Goal: Task Accomplishment & Management: Complete application form

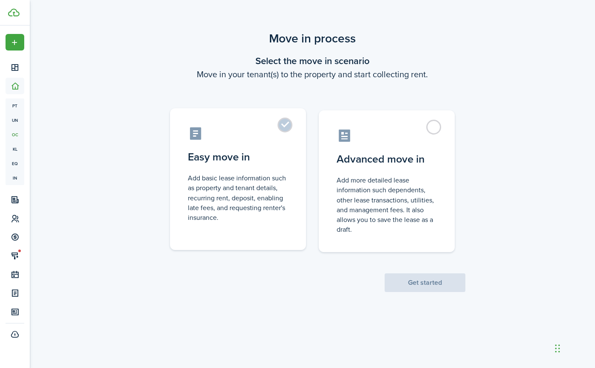
click at [286, 126] on label "Easy move in Add basic lease information such as property and tenant details, r…" at bounding box center [238, 179] width 136 height 142
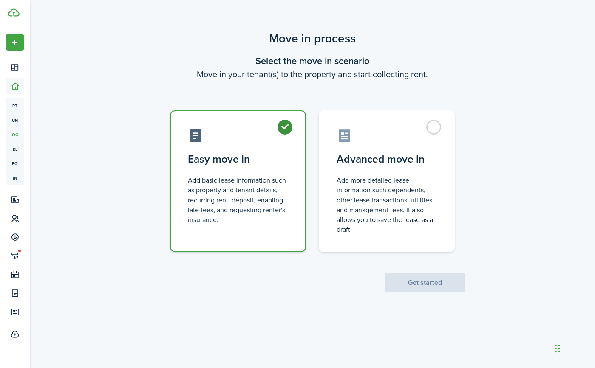
radio input "true"
click at [418, 286] on button "Get started" at bounding box center [425, 283] width 81 height 19
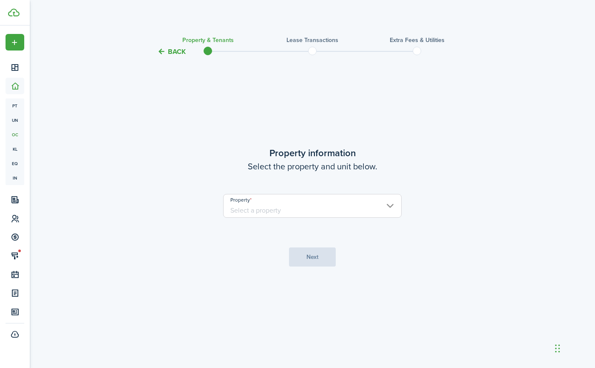
click at [277, 202] on input "Property" at bounding box center [312, 206] width 178 height 24
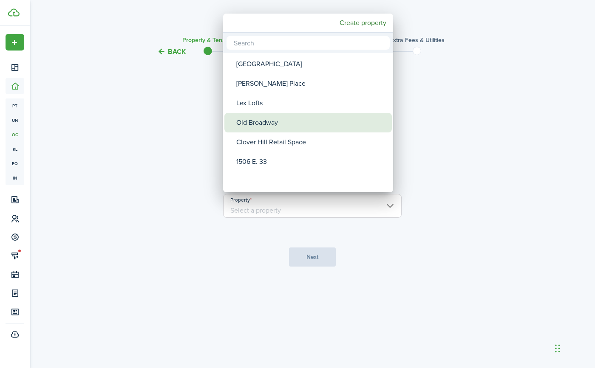
click at [251, 122] on div "Old Broadway" at bounding box center [311, 123] width 150 height 20
type input "Old Broadway"
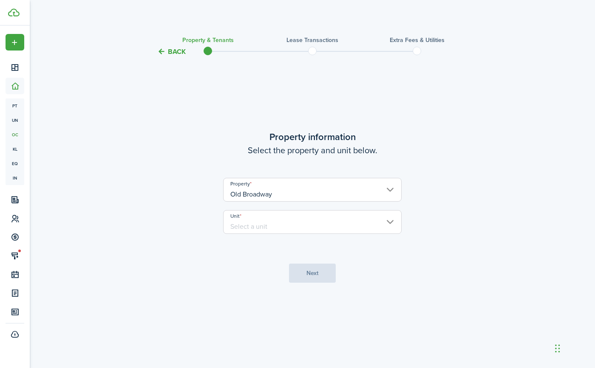
click at [267, 224] on input "Unit" at bounding box center [312, 222] width 178 height 24
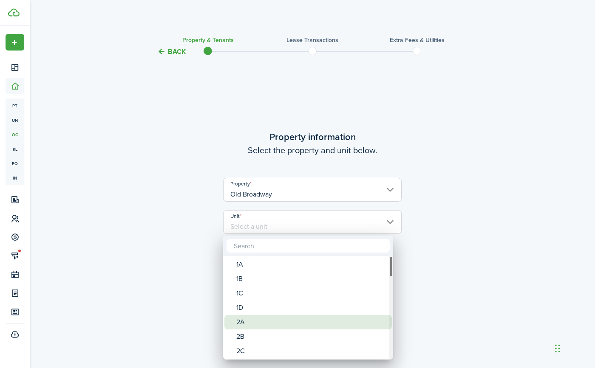
click at [244, 320] on div "2A" at bounding box center [311, 322] width 150 height 14
type input "2A"
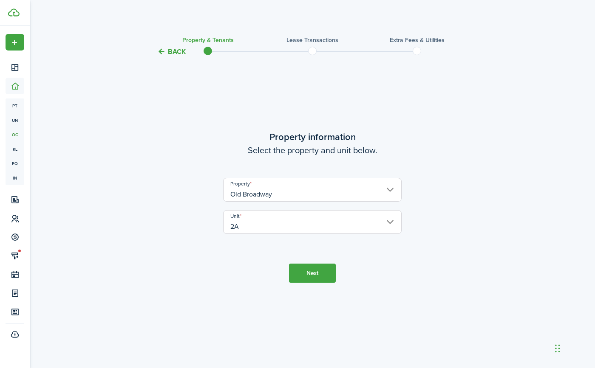
click at [320, 272] on button "Next" at bounding box center [312, 273] width 47 height 19
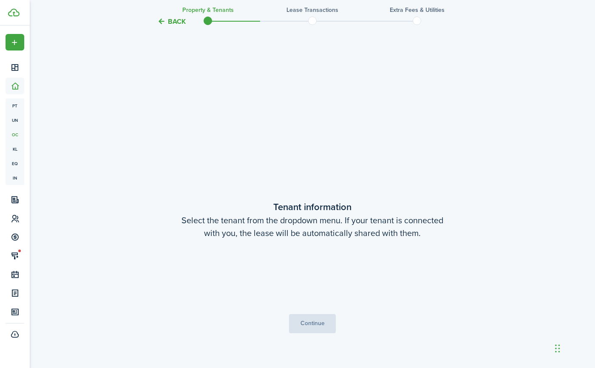
scroll to position [311, 0]
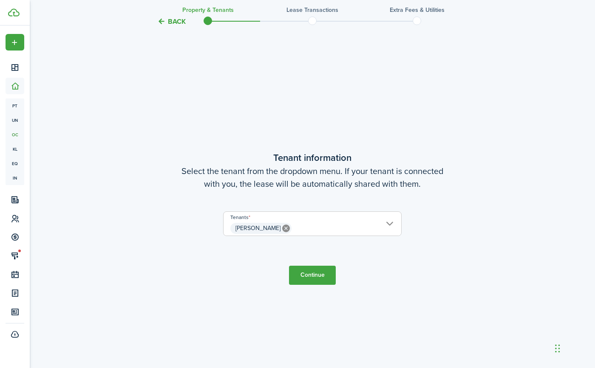
click at [361, 228] on span "[PERSON_NAME]" at bounding box center [313, 228] width 178 height 14
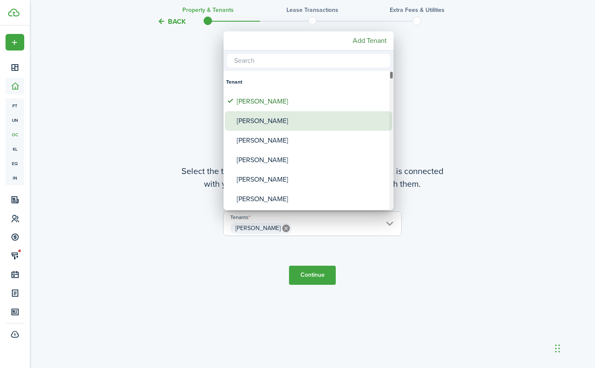
click at [283, 114] on div "[PERSON_NAME]" at bounding box center [312, 121] width 150 height 20
type input "[PERSON_NAME], [PERSON_NAME]"
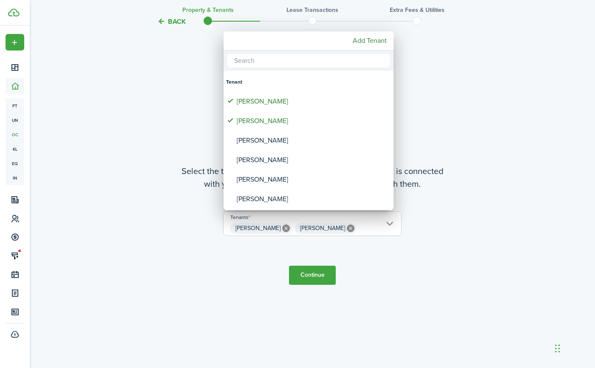
click at [305, 260] on div at bounding box center [297, 184] width 731 height 504
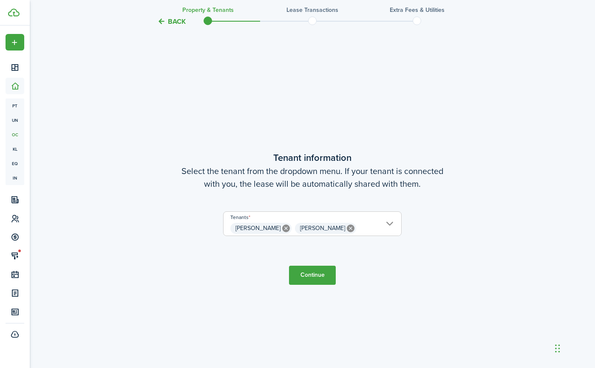
click at [307, 283] on button "Continue" at bounding box center [312, 275] width 47 height 19
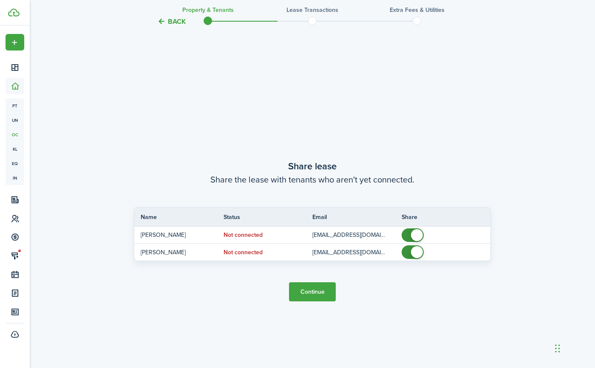
scroll to position [680, 0]
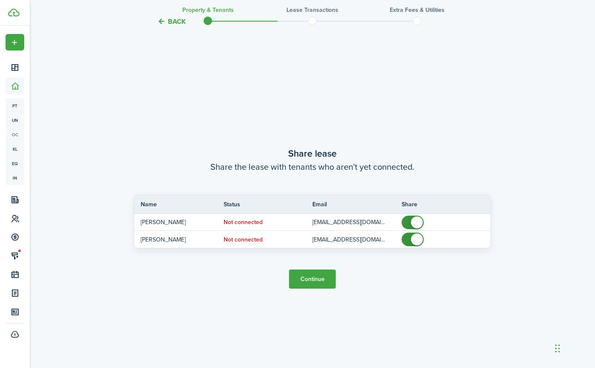
click at [302, 284] on button "Continue" at bounding box center [312, 279] width 47 height 19
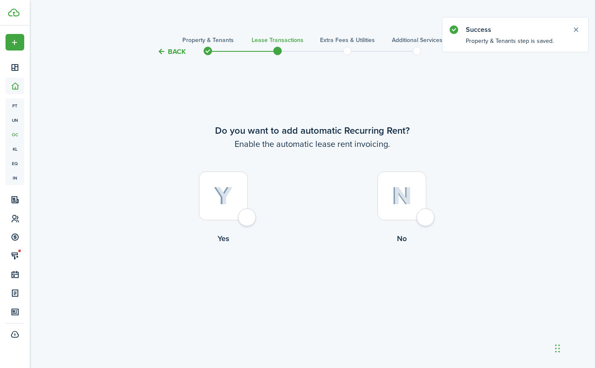
click at [245, 227] on label "Yes" at bounding box center [223, 210] width 178 height 77
radio input "true"
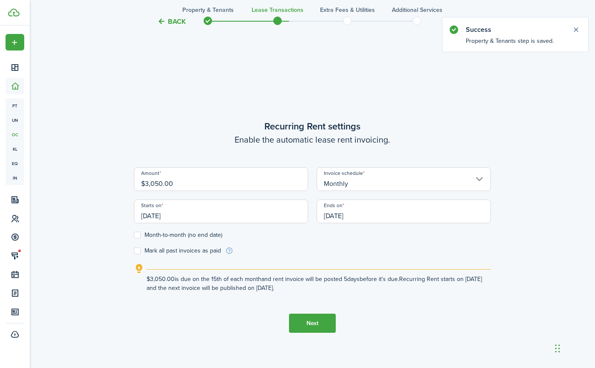
scroll to position [311, 0]
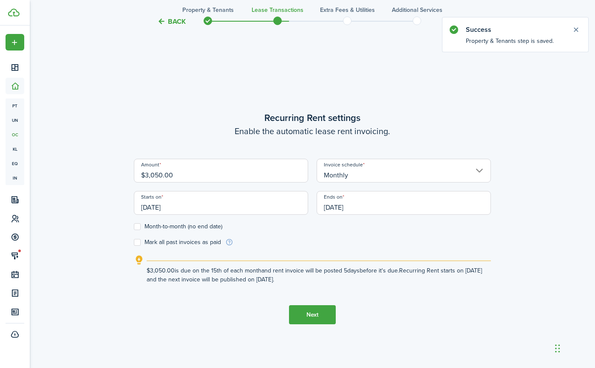
click at [218, 204] on input "[DATE]" at bounding box center [221, 203] width 174 height 24
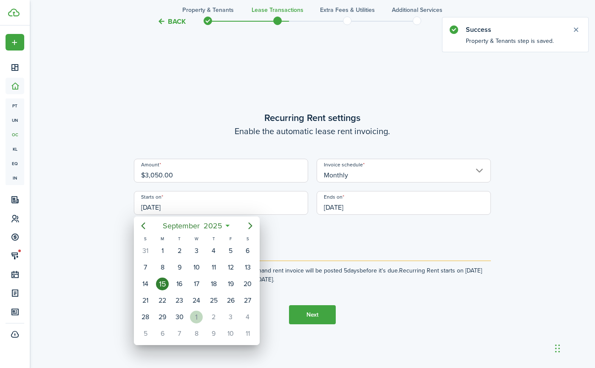
click at [193, 317] on div "1" at bounding box center [196, 317] width 13 height 13
type input "[DATE]"
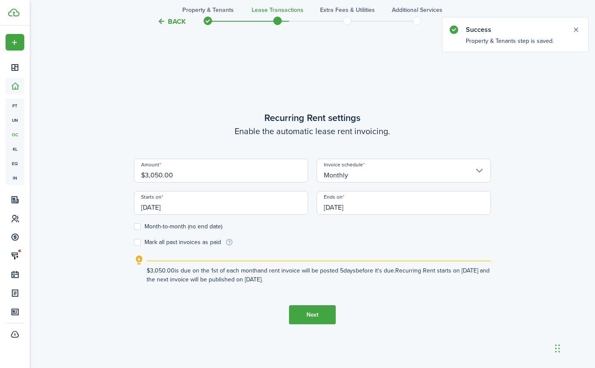
scroll to position [0, 0]
click at [385, 204] on input "[DATE]" at bounding box center [404, 203] width 174 height 24
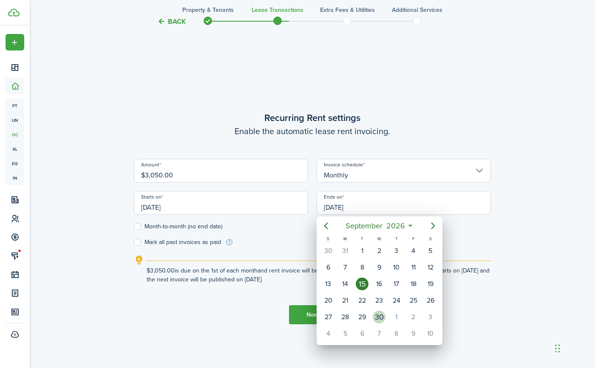
click at [382, 317] on div "30" at bounding box center [379, 317] width 13 height 13
type input "[DATE]"
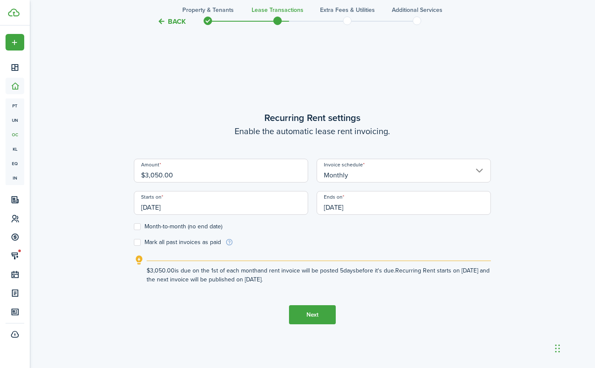
click at [162, 175] on input "$3,050.00" at bounding box center [221, 171] width 174 height 24
type input "$3,875.00"
click at [314, 312] on button "Next" at bounding box center [312, 315] width 47 height 19
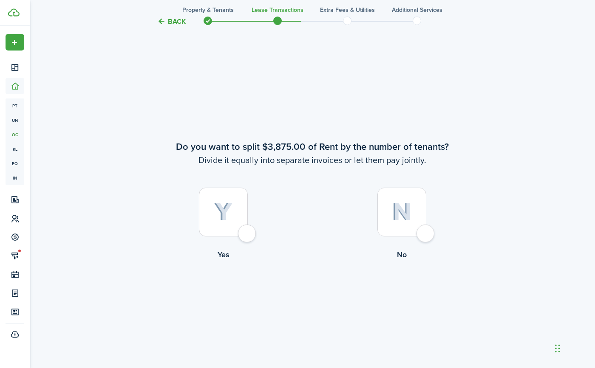
scroll to position [680, 0]
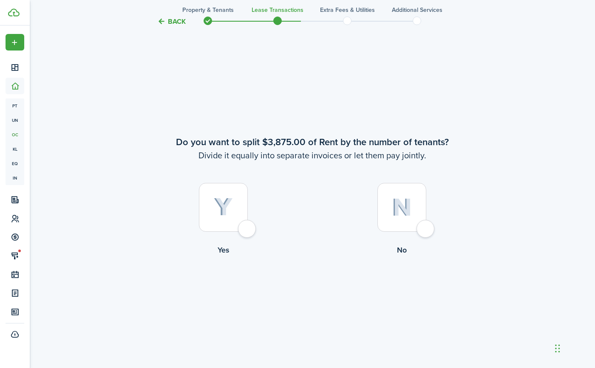
click at [426, 225] on div at bounding box center [401, 207] width 49 height 49
radio input "true"
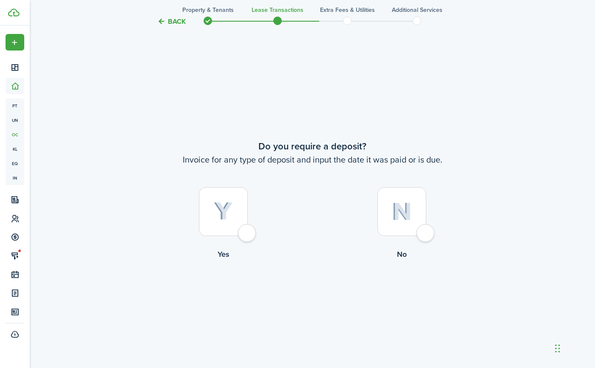
scroll to position [1048, 0]
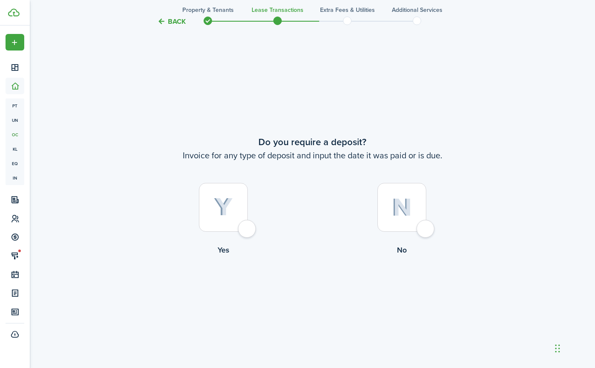
click at [248, 226] on div at bounding box center [223, 207] width 49 height 49
radio input "true"
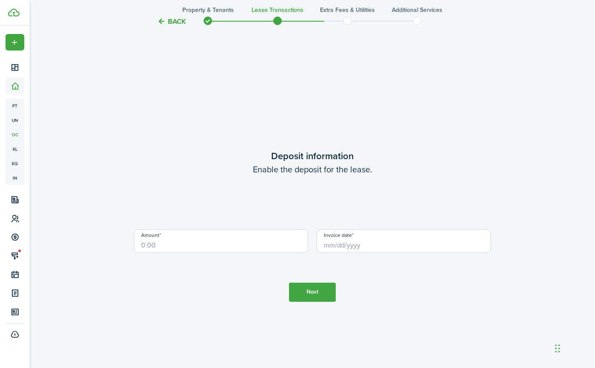
scroll to position [1417, 0]
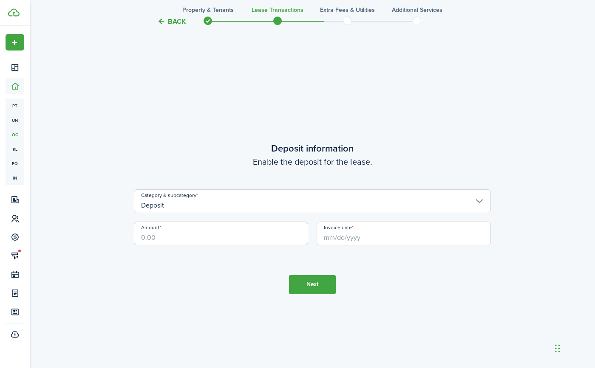
click at [263, 238] on input "Amount" at bounding box center [221, 234] width 174 height 24
click at [377, 244] on input "Invoice date" at bounding box center [404, 234] width 174 height 24
type input "$3,875.00"
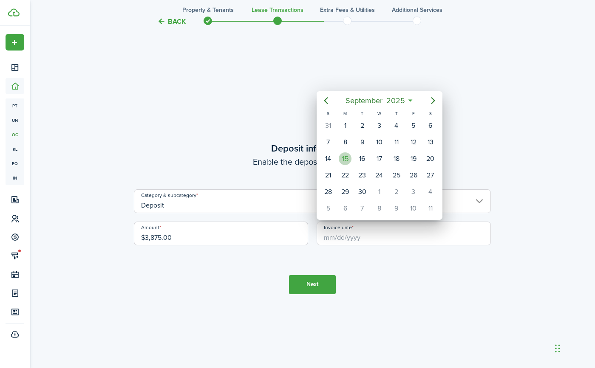
click at [348, 156] on div "15" at bounding box center [345, 159] width 13 height 13
type input "[DATE]"
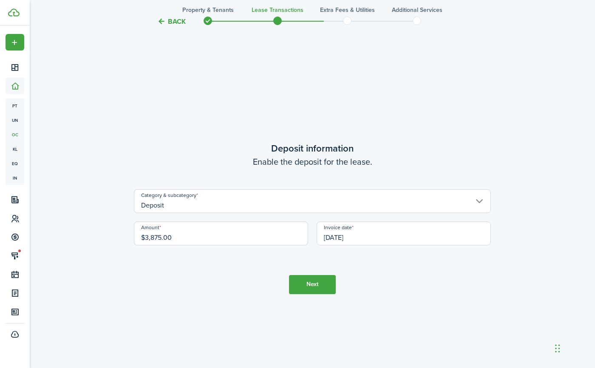
click at [311, 286] on button "Next" at bounding box center [312, 284] width 47 height 19
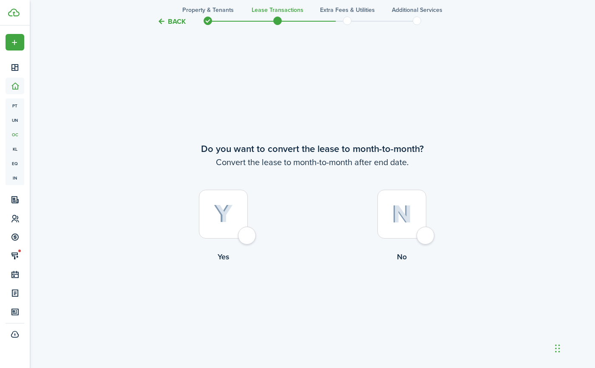
scroll to position [1785, 0]
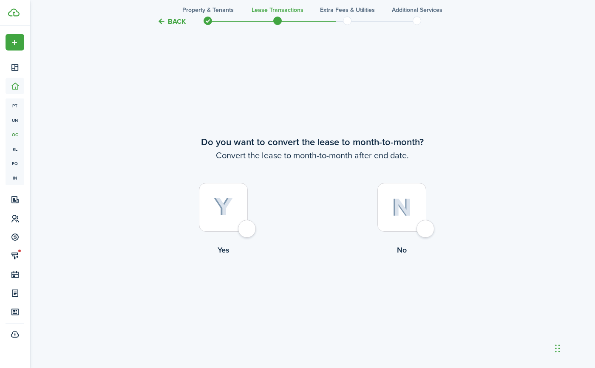
click at [423, 224] on div at bounding box center [401, 207] width 49 height 49
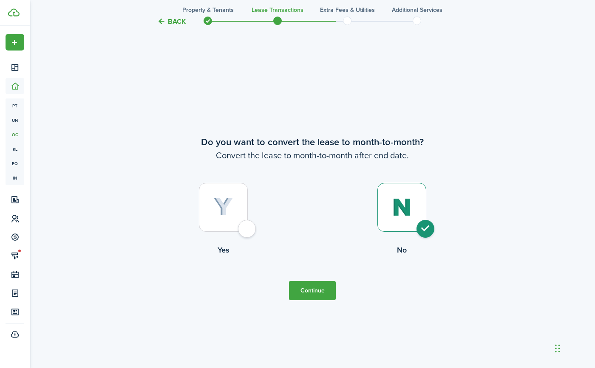
radio input "true"
click at [316, 297] on button "Continue" at bounding box center [312, 290] width 47 height 19
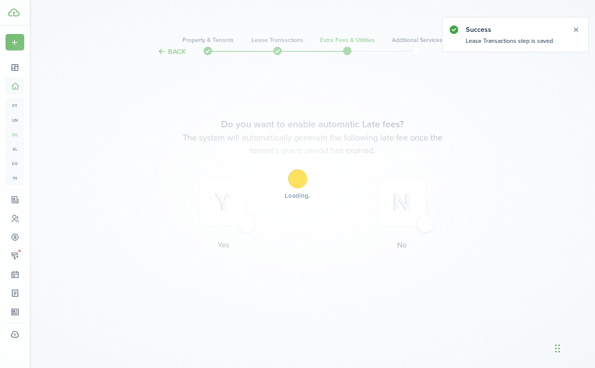
scroll to position [0, 0]
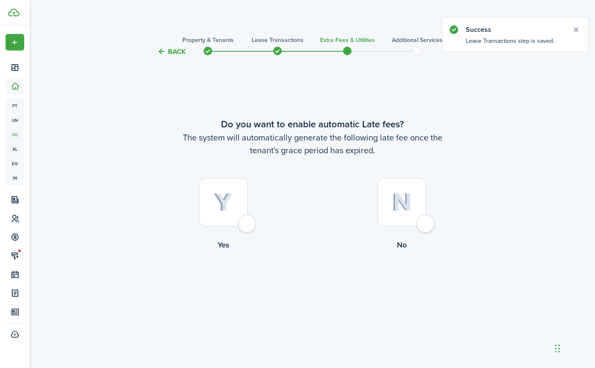
click at [243, 223] on div at bounding box center [223, 202] width 49 height 49
radio input "true"
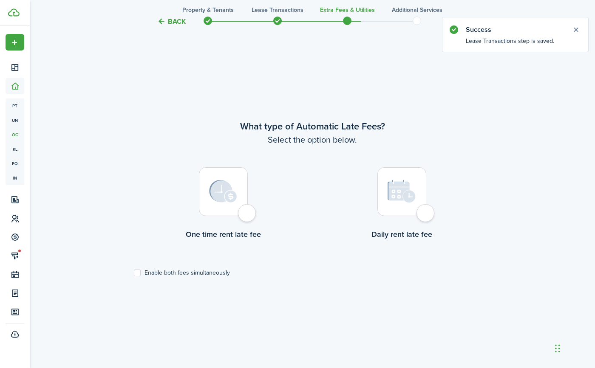
scroll to position [311, 0]
click at [248, 216] on div at bounding box center [223, 191] width 49 height 49
radio input "true"
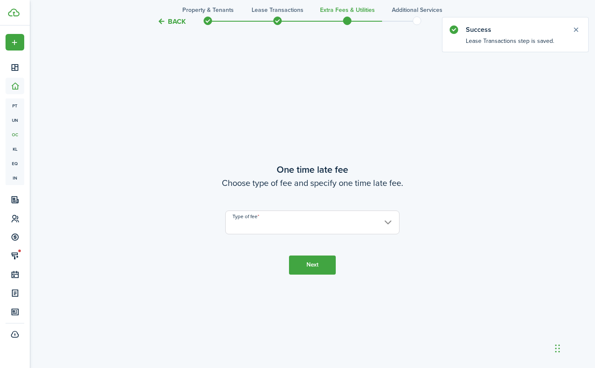
scroll to position [680, 0]
click at [278, 226] on input "Type of fee" at bounding box center [312, 222] width 174 height 24
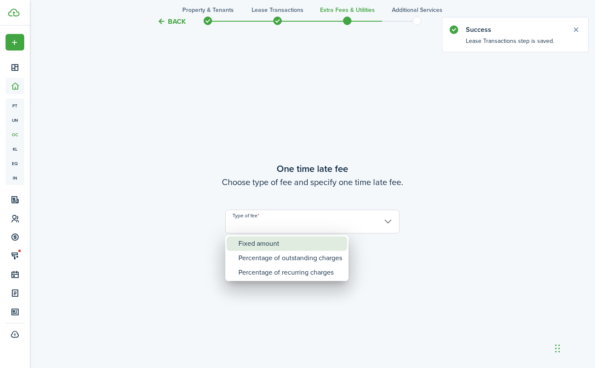
click at [272, 243] on div "Fixed amount" at bounding box center [290, 244] width 104 height 14
type input "Fixed amount"
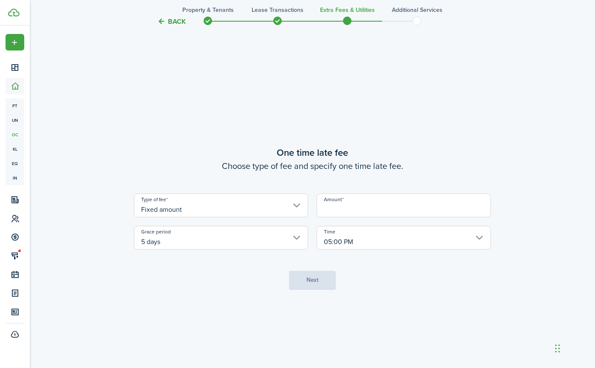
click at [341, 214] on input "Amount" at bounding box center [404, 206] width 174 height 24
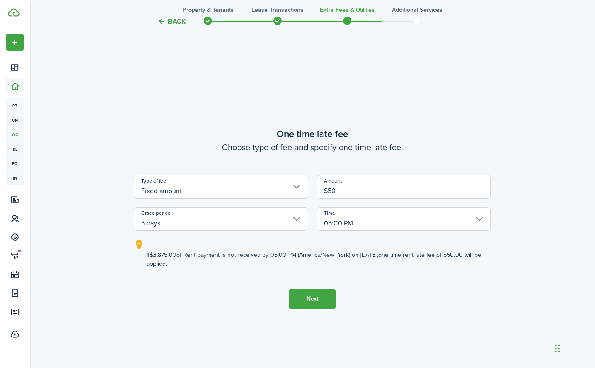
type input "$50.00"
click at [330, 296] on button "Next" at bounding box center [312, 299] width 47 height 19
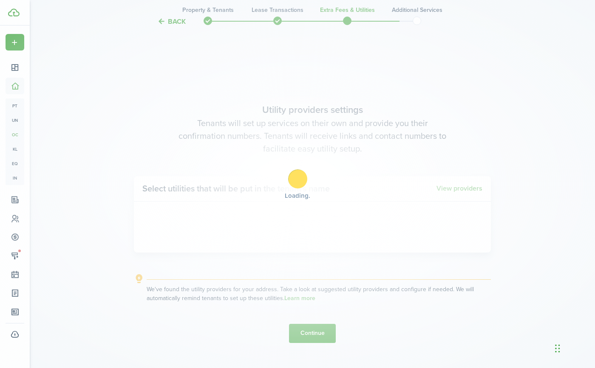
scroll to position [1048, 0]
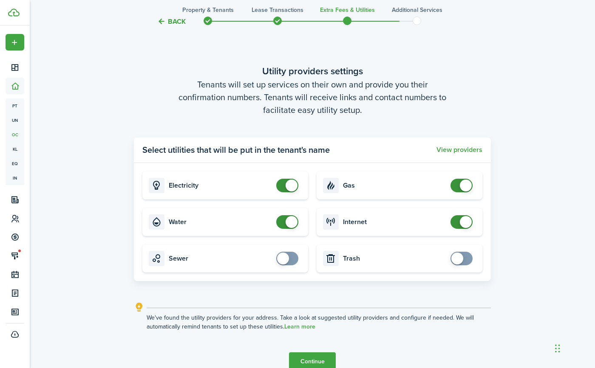
checkbox input "false"
click at [291, 222] on span at bounding box center [292, 222] width 12 height 12
click at [461, 218] on span at bounding box center [466, 222] width 12 height 12
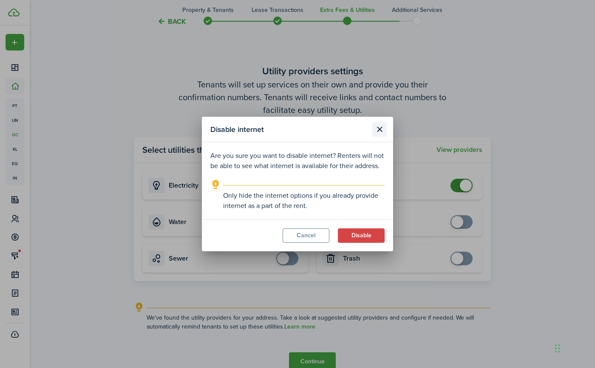
click at [381, 125] on button "Close modal" at bounding box center [379, 129] width 14 height 14
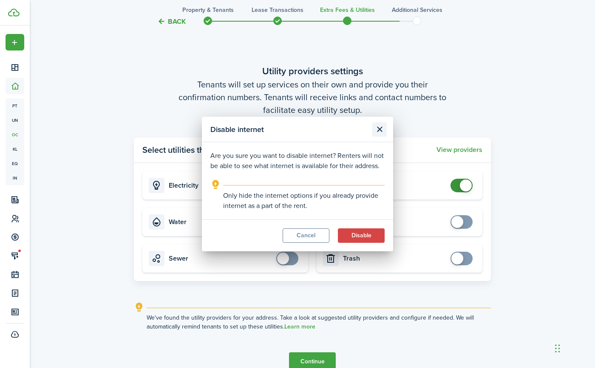
checkbox input "true"
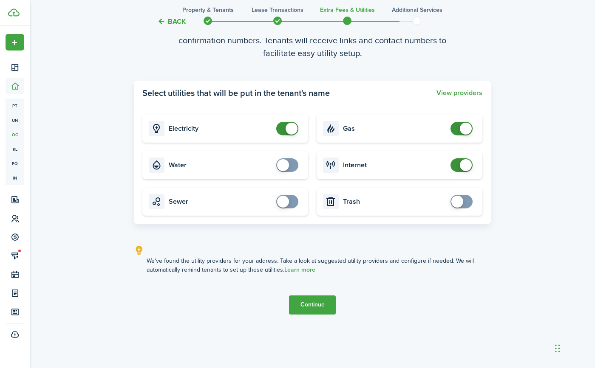
scroll to position [1105, 0]
click at [311, 306] on button "Continue" at bounding box center [312, 305] width 47 height 19
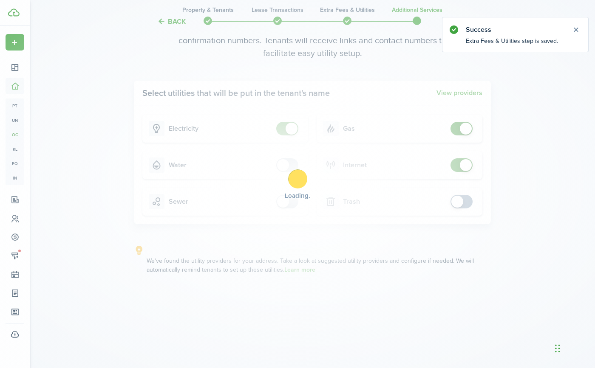
scroll to position [0, 0]
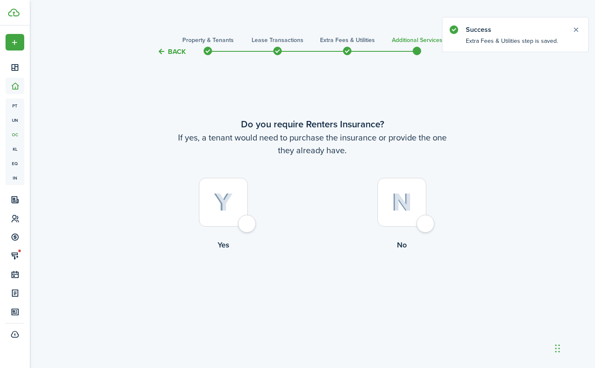
click at [247, 220] on div at bounding box center [223, 202] width 49 height 49
radio input "true"
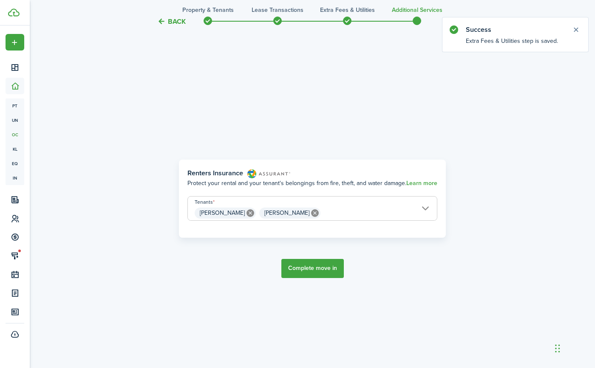
scroll to position [311, 0]
click at [314, 270] on button "Complete move in" at bounding box center [312, 267] width 62 height 19
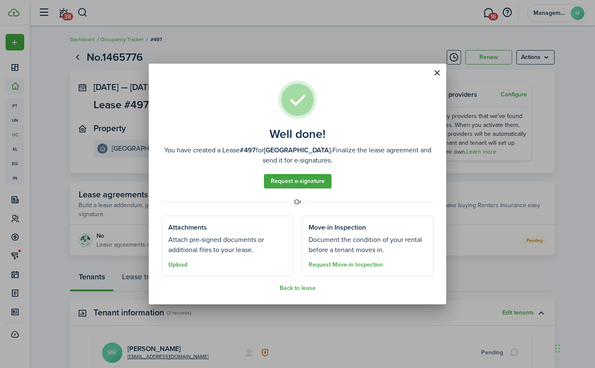
click at [179, 266] on button "Upload" at bounding box center [177, 265] width 19 height 7
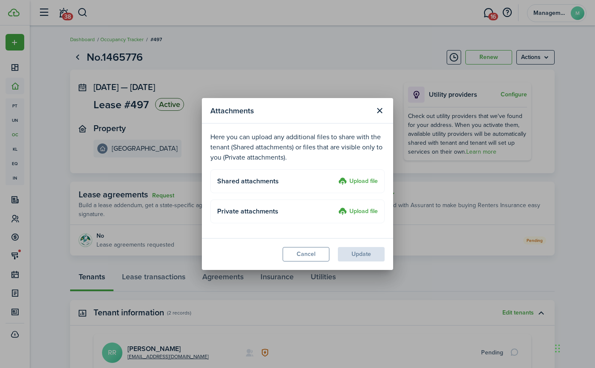
click at [361, 181] on label "Upload file" at bounding box center [358, 182] width 40 height 10
click at [335, 177] on input "Upload file" at bounding box center [335, 177] width 0 height 0
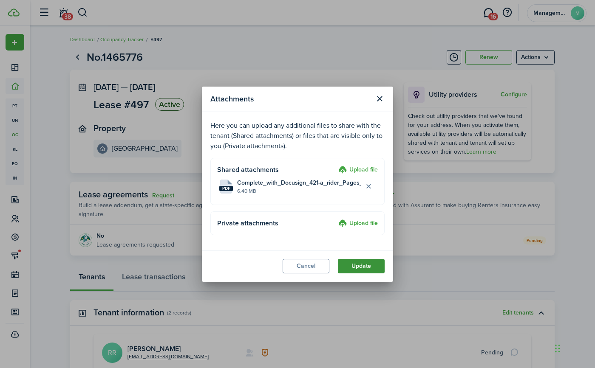
click at [362, 269] on button "Update" at bounding box center [361, 266] width 47 height 14
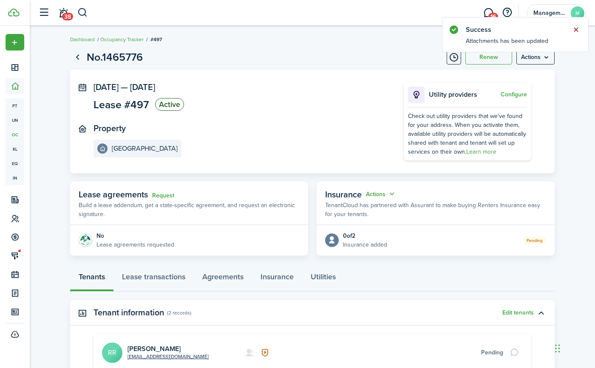
click at [575, 29] on button "Close notify" at bounding box center [576, 30] width 12 height 12
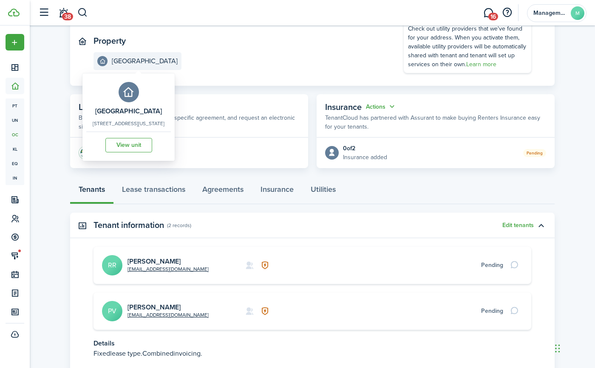
scroll to position [142, 0]
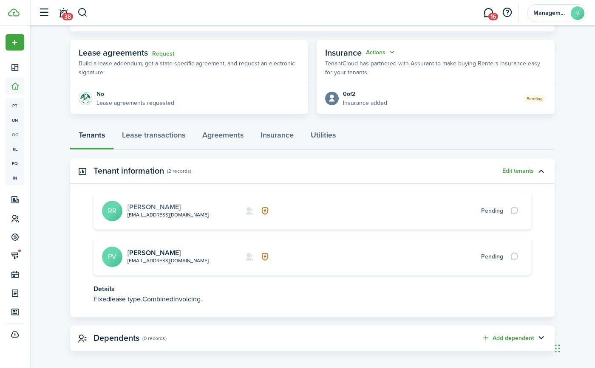
click at [150, 205] on link "[PERSON_NAME]" at bounding box center [153, 207] width 53 height 10
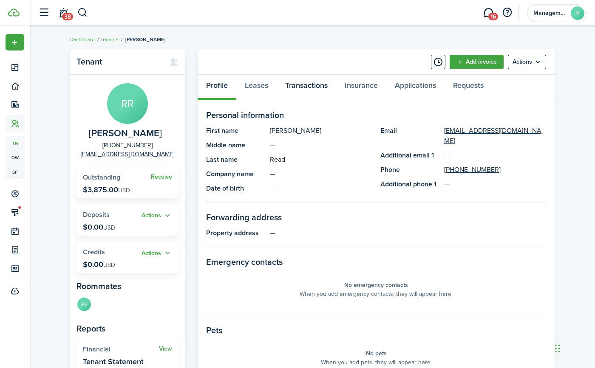
click at [300, 88] on link "Transactions" at bounding box center [306, 87] width 59 height 25
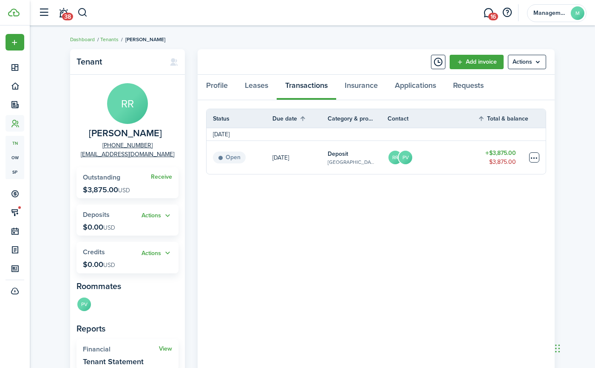
click at [534, 161] on table-menu-btn-icon at bounding box center [534, 158] width 10 height 10
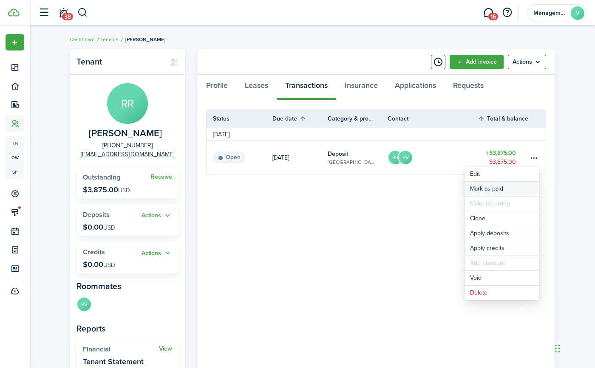
click at [476, 189] on link "Mark as paid" at bounding box center [502, 189] width 74 height 14
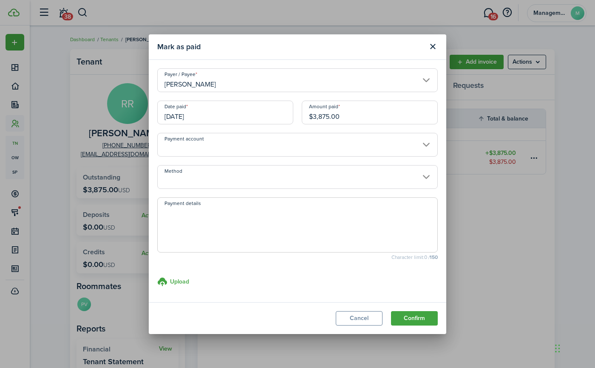
click at [230, 76] on input "[PERSON_NAME]" at bounding box center [297, 80] width 280 height 24
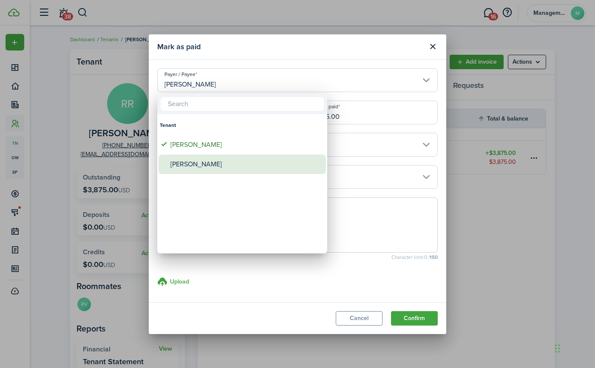
click at [194, 161] on div "[PERSON_NAME]" at bounding box center [245, 165] width 150 height 20
type input "[PERSON_NAME]"
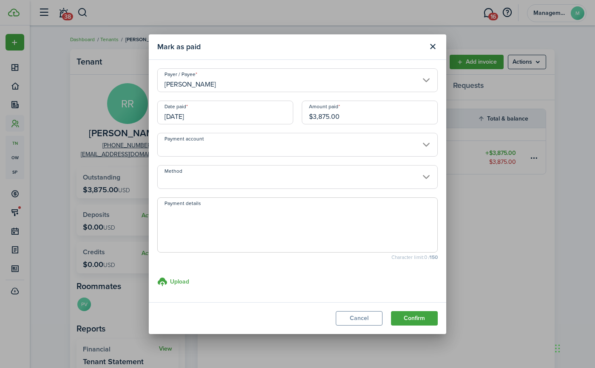
click at [365, 115] on input "$3,875.00" at bounding box center [370, 113] width 136 height 24
click at [224, 182] on input "Method" at bounding box center [297, 177] width 280 height 24
type input "$1,000.00"
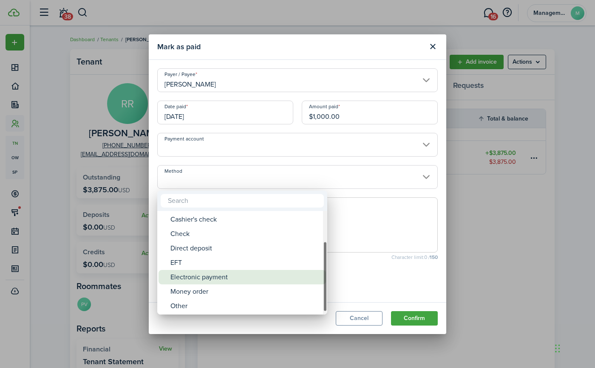
click at [201, 276] on div "Electronic payment" at bounding box center [245, 277] width 150 height 14
type input "Electronic payment"
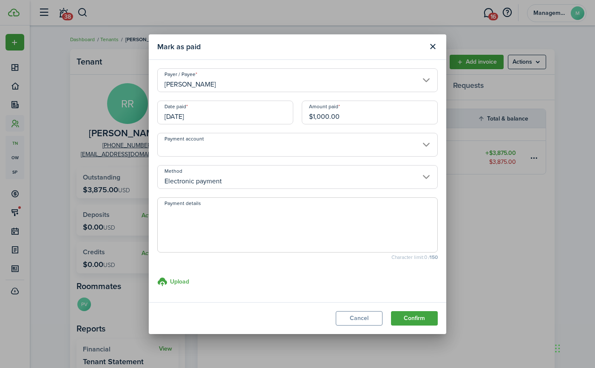
click at [228, 221] on textarea "Payment details" at bounding box center [298, 227] width 280 height 41
type textarea "Zelle"
click at [413, 318] on button "Confirm" at bounding box center [414, 318] width 47 height 14
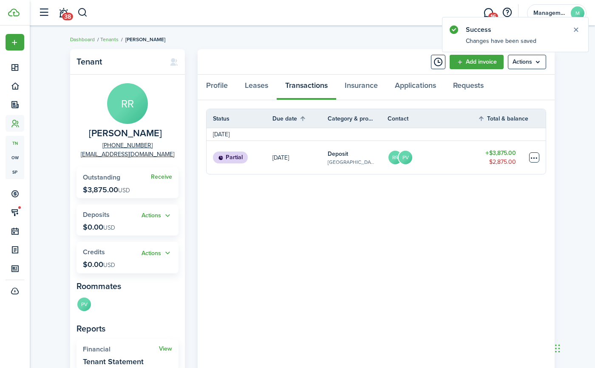
click at [535, 159] on table-menu-btn-icon at bounding box center [534, 158] width 10 height 10
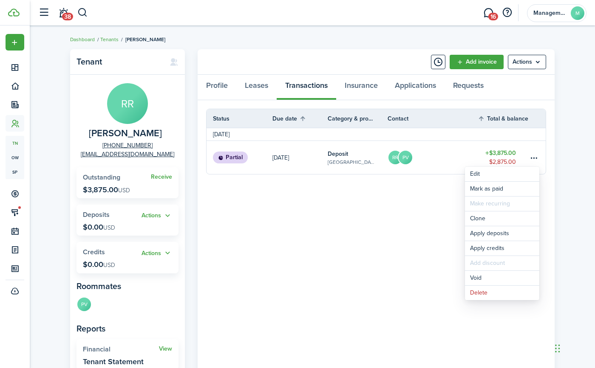
click at [428, 217] on panel-main-body "Status Due date Category & property Contact Total & balance Actions [DATE] Part…" at bounding box center [376, 259] width 357 height 318
click at [535, 157] on table-menu-btn-icon "Open menu" at bounding box center [534, 158] width 10 height 10
click at [490, 191] on link "Mark as paid" at bounding box center [502, 189] width 74 height 14
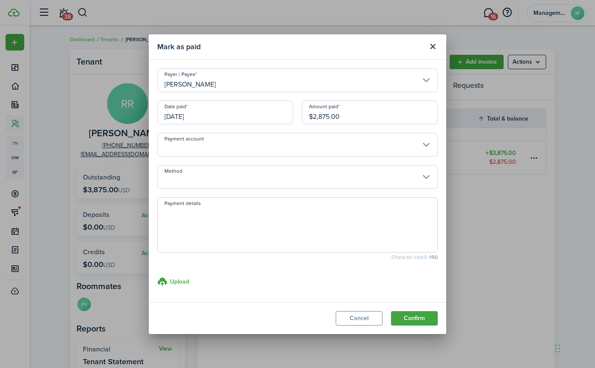
click at [271, 83] on input "[PERSON_NAME]" at bounding box center [297, 80] width 280 height 24
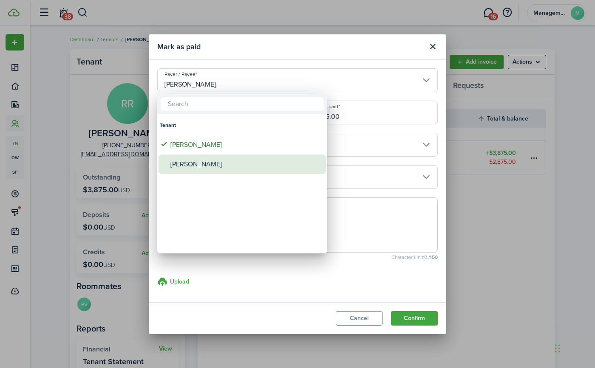
click at [226, 161] on div "[PERSON_NAME]" at bounding box center [245, 165] width 150 height 20
type input "[PERSON_NAME]"
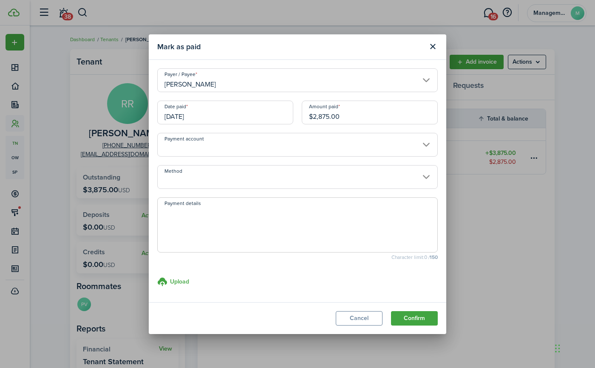
click at [253, 171] on input "Method" at bounding box center [297, 177] width 280 height 24
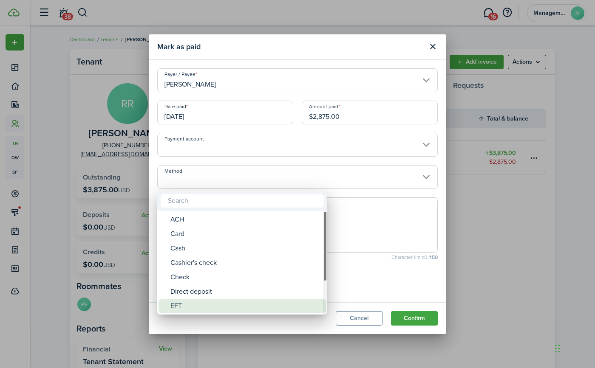
click at [177, 306] on div "EFT" at bounding box center [245, 306] width 150 height 14
type input "EFT"
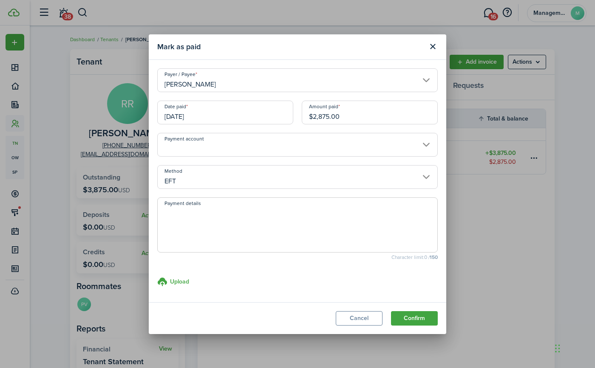
click at [221, 214] on textarea "Payment details" at bounding box center [298, 227] width 280 height 41
type textarea "Wire Transfer"
click at [415, 315] on button "Confirm" at bounding box center [414, 318] width 47 height 14
